Goal: Information Seeking & Learning: Find specific page/section

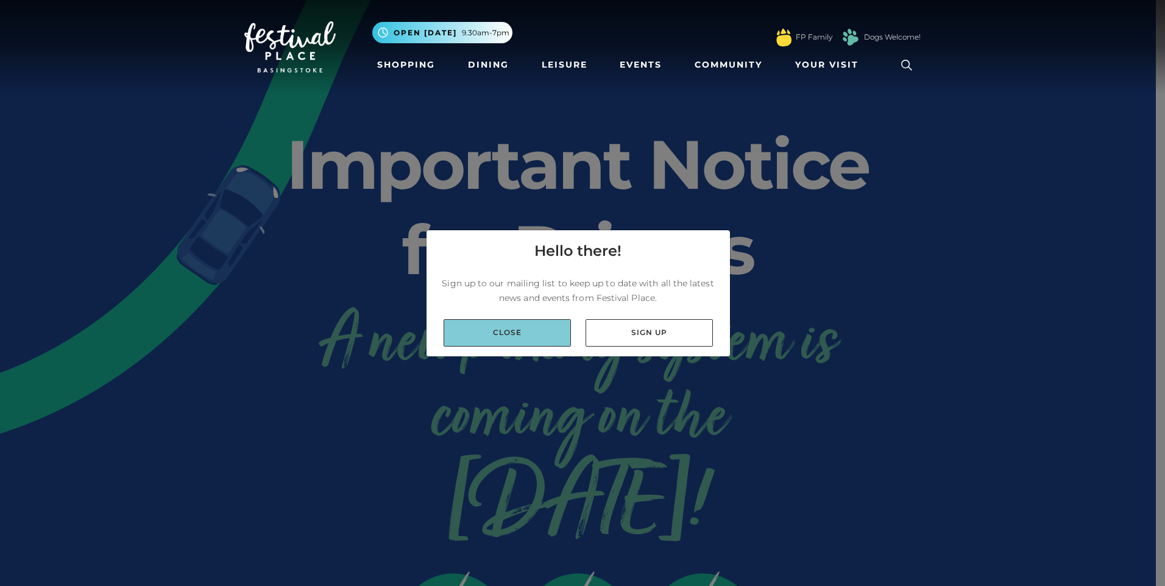
click at [487, 334] on link "Close" at bounding box center [506, 332] width 127 height 27
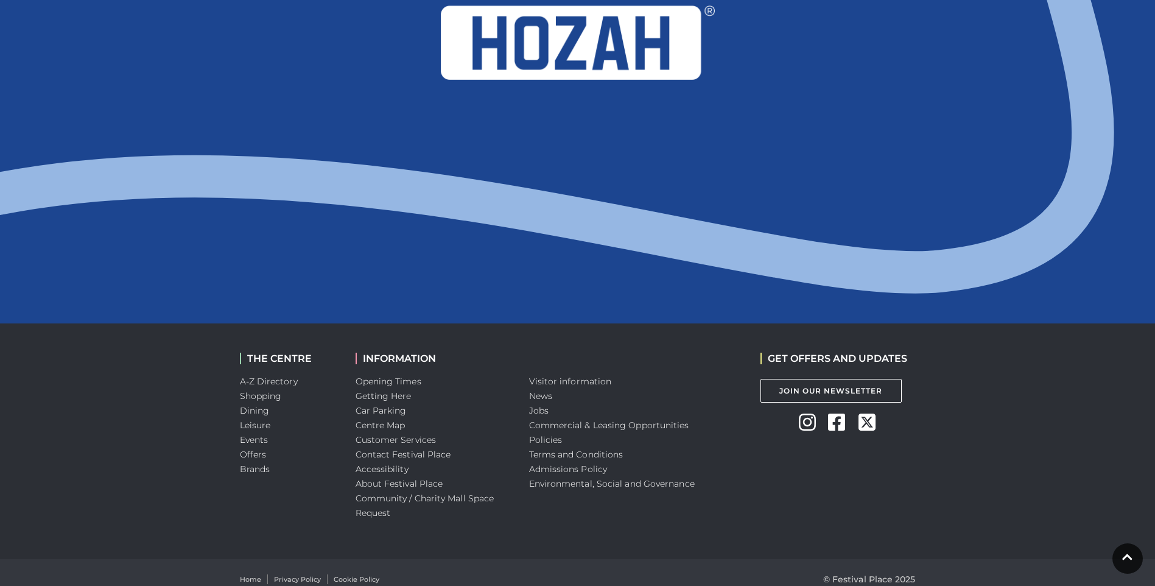
scroll to position [1251, 0]
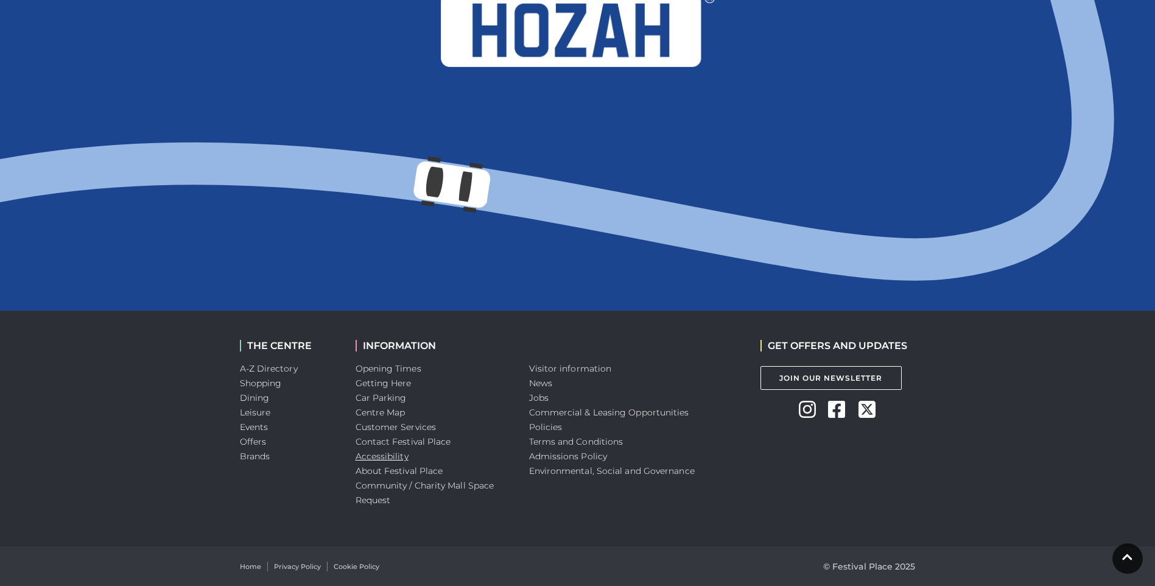
click at [379, 454] on link "Accessibility" at bounding box center [382, 456] width 53 height 11
click at [383, 398] on link "Car Parking" at bounding box center [381, 397] width 51 height 11
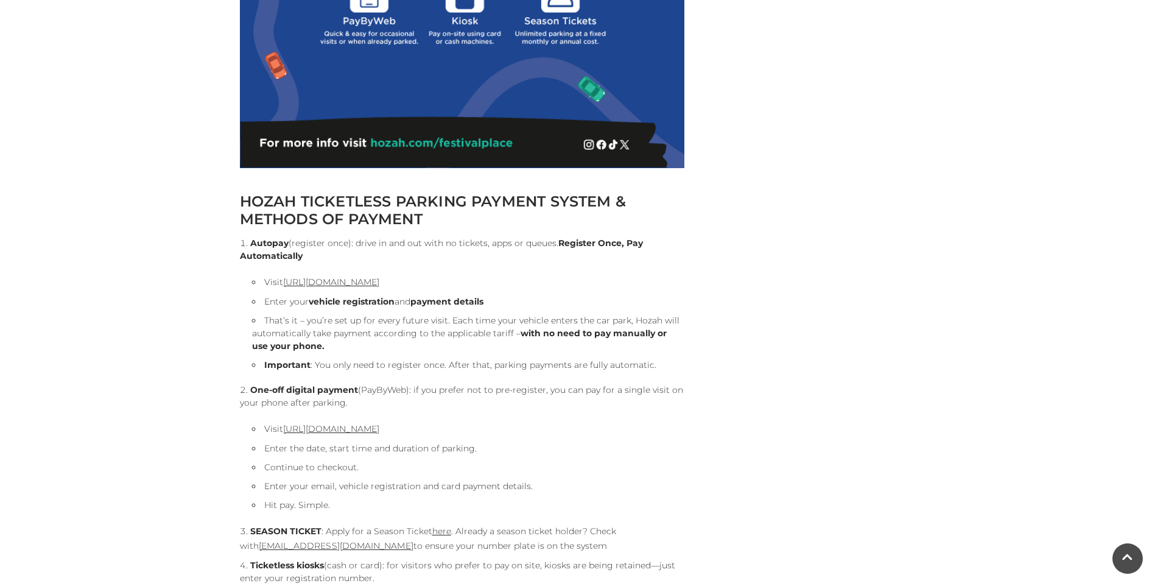
scroll to position [1096, 0]
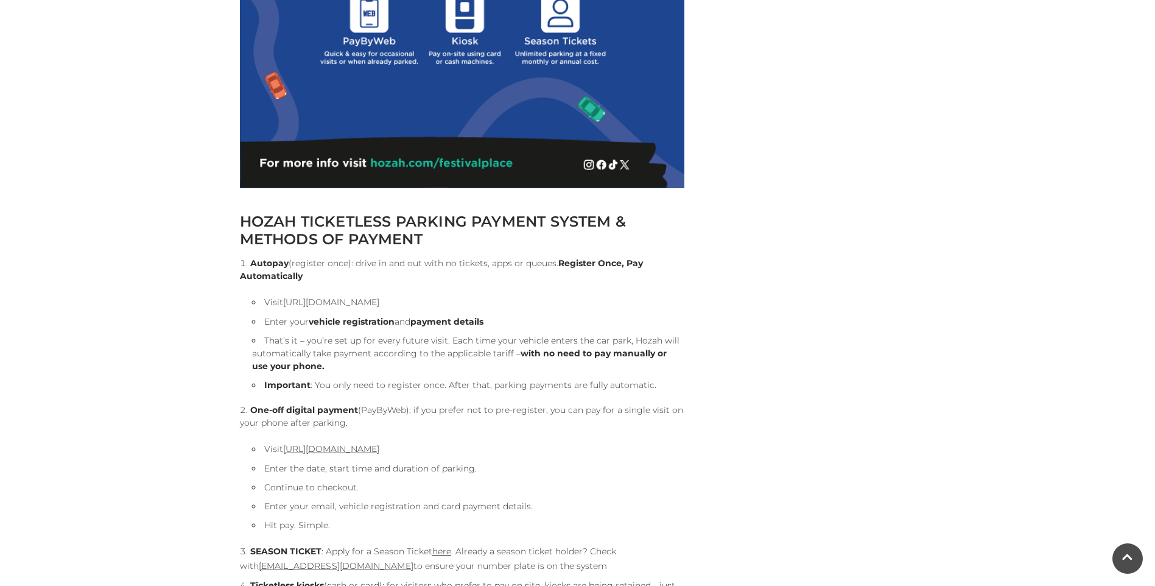
click at [378, 304] on link "[URL][DOMAIN_NAME]" at bounding box center [331, 302] width 96 height 11
